Goal: Task Accomplishment & Management: Manage account settings

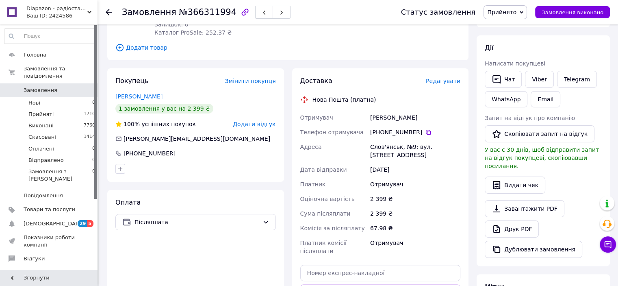
scroll to position [162, 0]
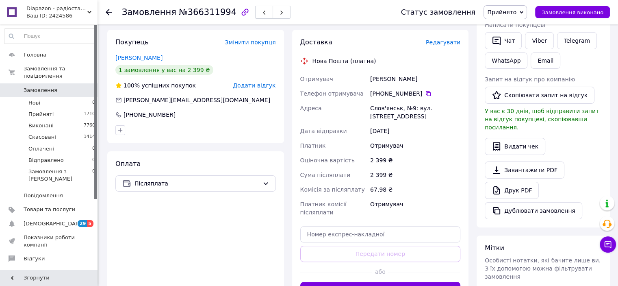
click at [417, 93] on div "[PHONE_NUMBER]" at bounding box center [415, 93] width 90 height 8
click at [425, 93] on icon at bounding box center [428, 93] width 6 height 6
click at [374, 80] on div "[PERSON_NAME]" at bounding box center [414, 78] width 93 height 15
copy div "[PERSON_NAME]"
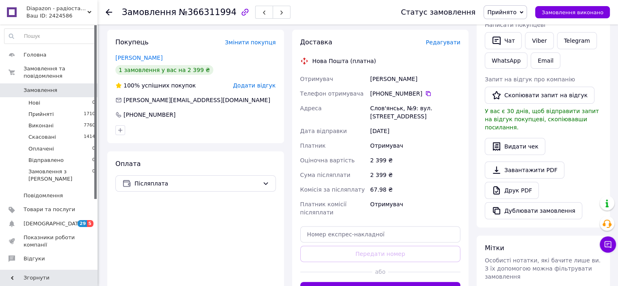
click at [409, 77] on div "[PERSON_NAME]" at bounding box center [414, 78] width 93 height 15
copy div "[PERSON_NAME]"
click at [383, 109] on div "Слов'янськ, №9: вул. [STREET_ADDRESS]" at bounding box center [414, 112] width 93 height 23
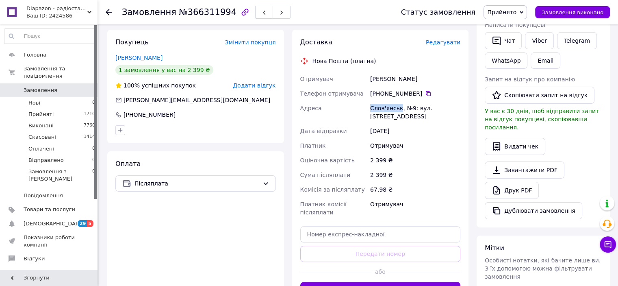
copy div "[GEOGRAPHIC_DATA]"
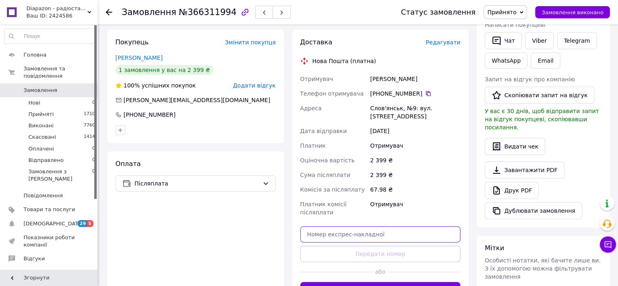
click at [381, 226] on input "text" at bounding box center [380, 234] width 160 height 16
paste input "20451269142474"
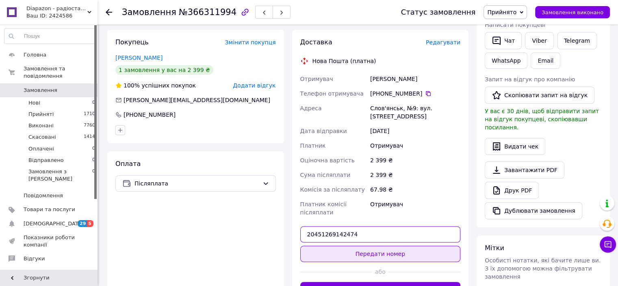
type input "20451269142474"
click at [389, 246] on button "Передати номер" at bounding box center [380, 253] width 160 height 16
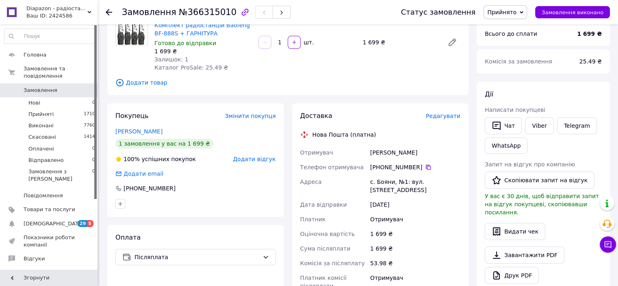
scroll to position [81, 0]
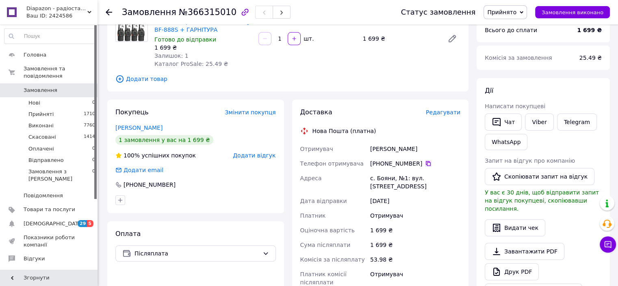
click at [425, 164] on icon at bounding box center [428, 163] width 6 height 6
click at [372, 145] on div "[PERSON_NAME]" at bounding box center [414, 148] width 93 height 15
copy div "[PERSON_NAME]"
click at [396, 146] on div "Дирда Ганна" at bounding box center [414, 148] width 93 height 15
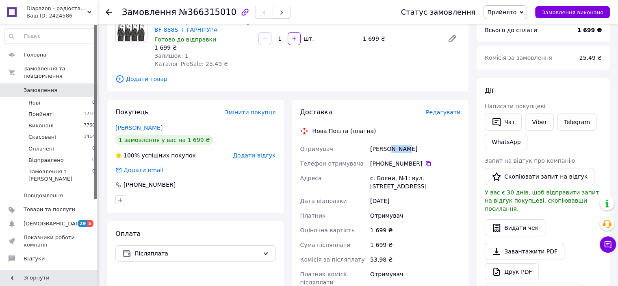
click at [396, 146] on div "Дирда Ганна" at bounding box center [414, 148] width 93 height 15
copy div "Ганна"
click at [387, 175] on div "с. Бояни, №1: вул. Головна, 75а" at bounding box center [414, 182] width 93 height 23
copy div "Бояни"
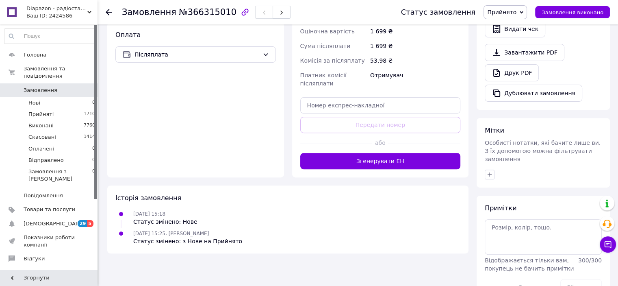
scroll to position [288, 0]
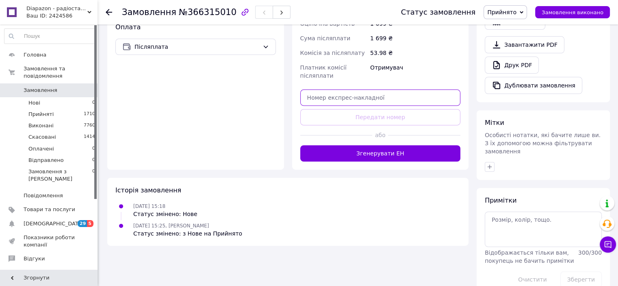
click at [403, 93] on input "text" at bounding box center [380, 97] width 160 height 16
paste input "20451269142982"
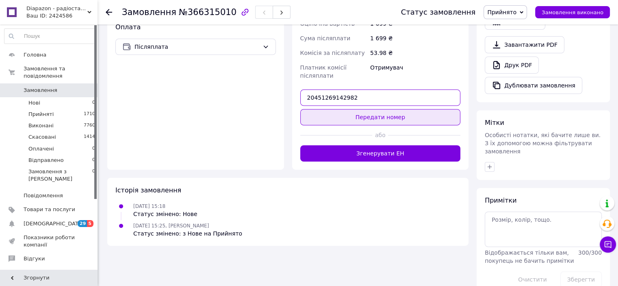
type input "20451269142982"
click at [400, 112] on button "Передати номер" at bounding box center [380, 117] width 160 height 16
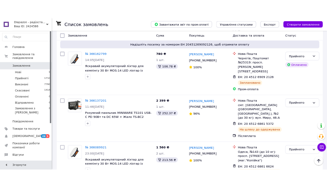
scroll to position [609, 0]
